Goal: Register for event/course

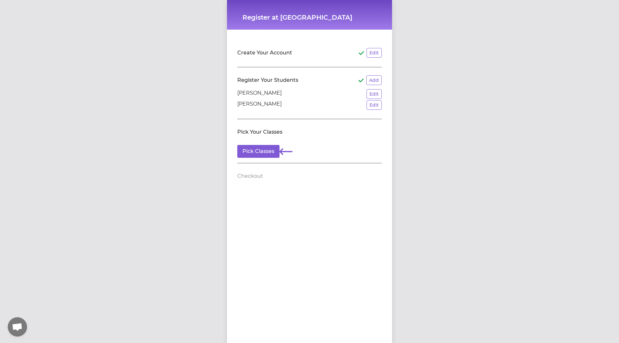
click at [247, 106] on p "[PERSON_NAME]" at bounding box center [259, 105] width 44 height 10
click at [253, 153] on button "Pick Classes" at bounding box center [258, 151] width 42 height 13
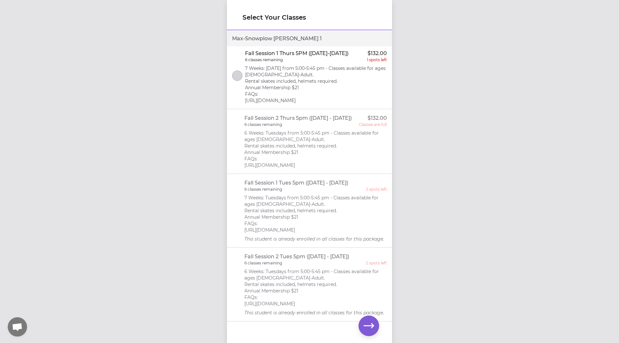
scroll to position [348, 0]
click at [327, 272] on p "6 Weeks: Tuesdays from 5:00-5:45 pm - Classes available for ages [DEMOGRAPHIC_D…" at bounding box center [315, 288] width 143 height 39
click at [332, 137] on p "6 Weeks: Tuesdays from 5:00-5:45 pm - Classes available for ages [DEMOGRAPHIC_D…" at bounding box center [315, 149] width 143 height 39
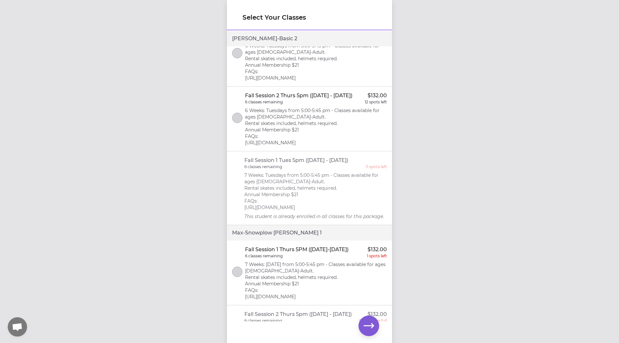
scroll to position [90, 0]
